Goal: Find specific page/section: Find specific page/section

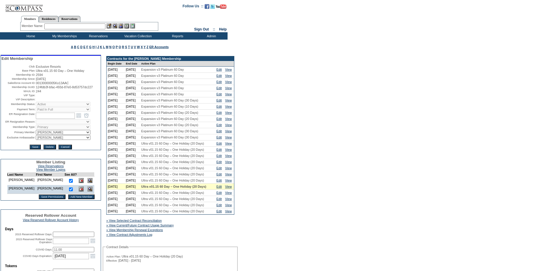
click at [61, 27] on input "text" at bounding box center [74, 27] width 61 height 6
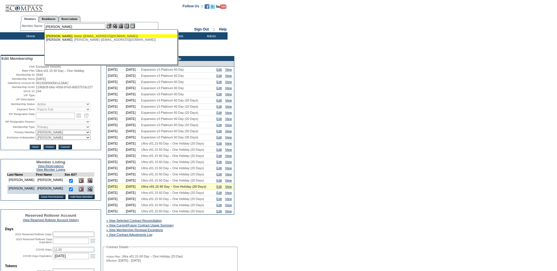
click at [75, 38] on div "[PERSON_NAME] ([EMAIL_ADDRESS][DOMAIN_NAME])" at bounding box center [110, 36] width 129 height 4
click at [75, 38] on div "[PERSON_NAME] ([EMAIL_ADDRESS][DOMAIN_NAME]) [PERSON_NAME] ([EMAIL_ADDRESS][DOM…" at bounding box center [110, 47] width 133 height 36
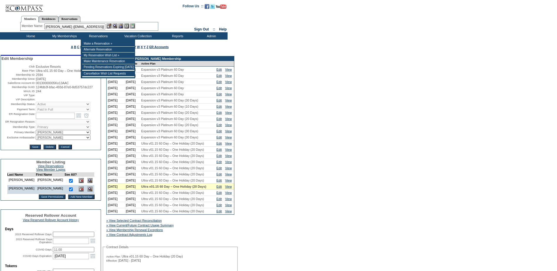
click at [80, 25] on input "[PERSON_NAME] ([EMAIL_ADDRESS][DOMAIN_NAME])" at bounding box center [74, 27] width 61 height 6
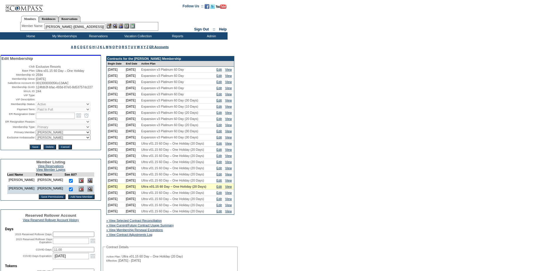
click at [80, 25] on input "[PERSON_NAME] ([EMAIL_ADDRESS][DOMAIN_NAME])" at bounding box center [74, 27] width 61 height 6
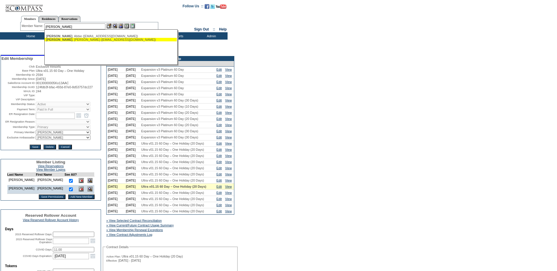
click at [106, 39] on div "[PERSON_NAME] ([EMAIL_ADDRESS][DOMAIN_NAME])" at bounding box center [110, 40] width 129 height 4
type input "[PERSON_NAME] ([EMAIL_ADDRESS][DOMAIN_NAME])"
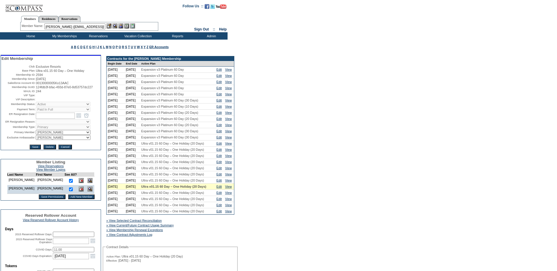
click at [123, 25] on img at bounding box center [120, 26] width 5 height 5
click at [117, 25] on img at bounding box center [115, 26] width 5 height 5
